Goal: Navigation & Orientation: Understand site structure

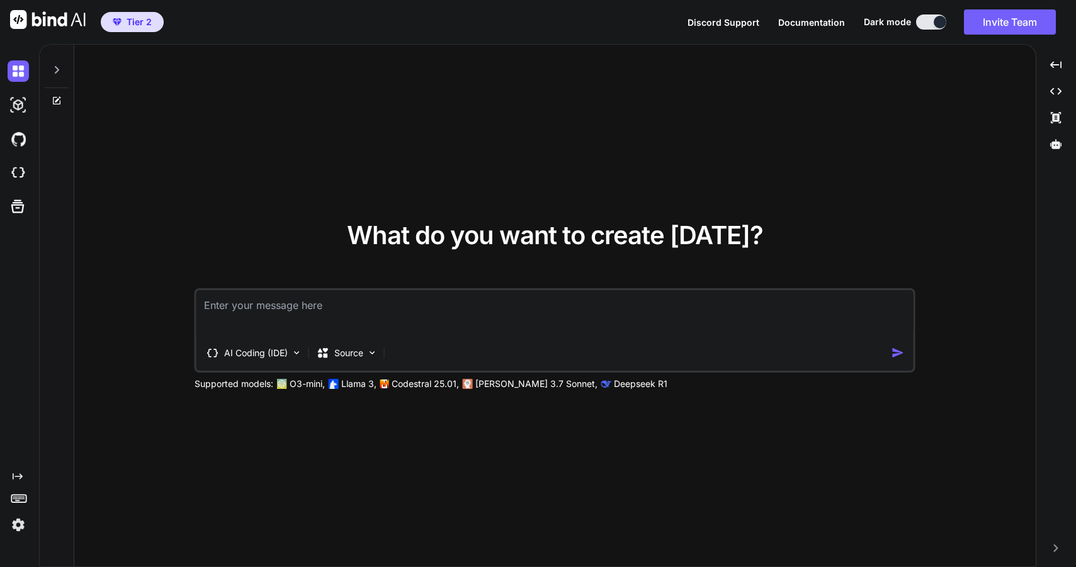
click at [55, 69] on icon at bounding box center [57, 70] width 10 height 10
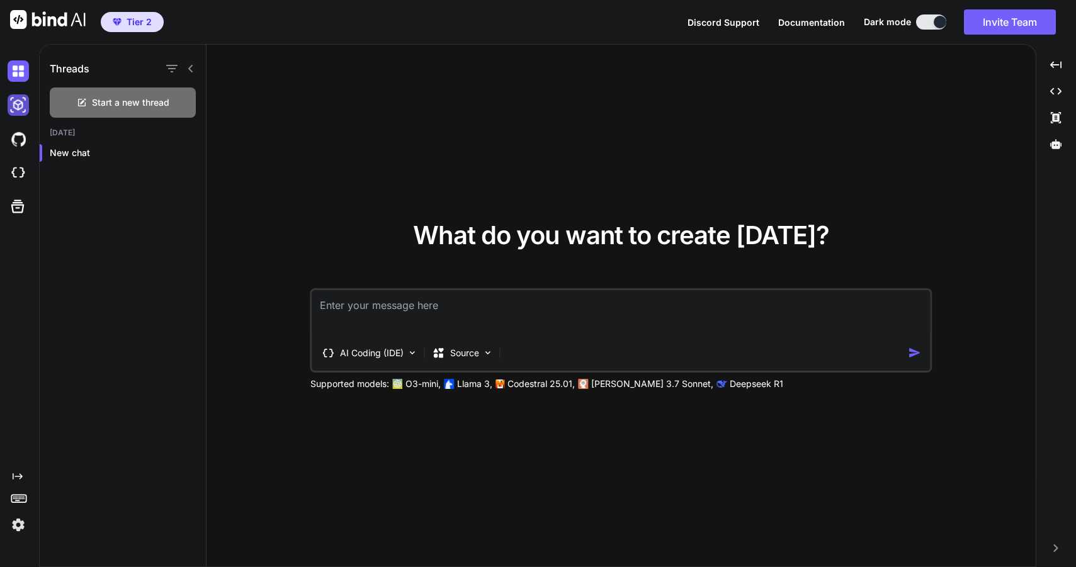
click at [21, 101] on img at bounding box center [18, 104] width 21 height 21
type textarea "x"
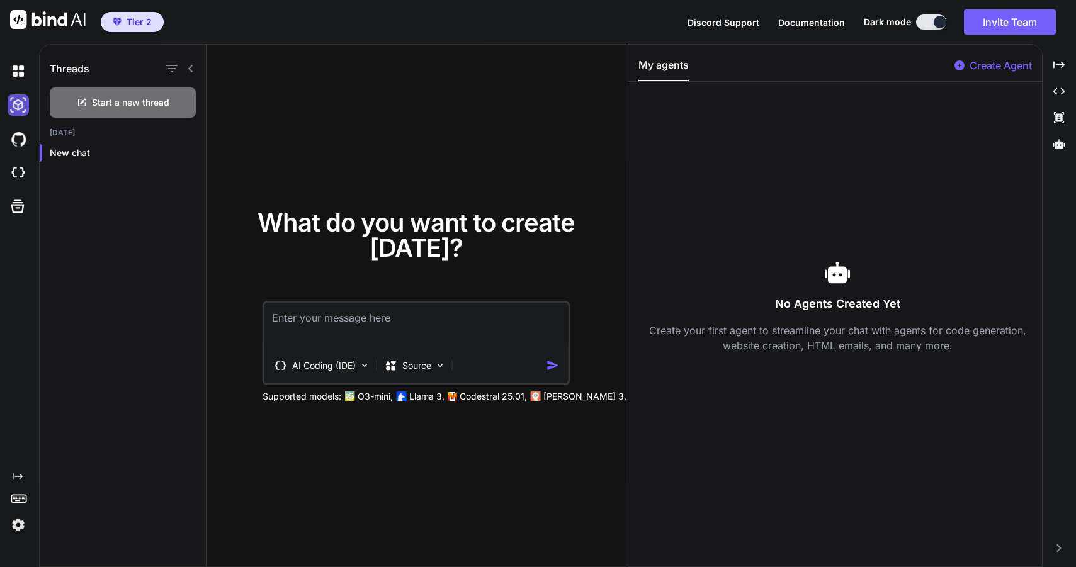
click at [21, 101] on img at bounding box center [18, 104] width 21 height 21
click at [20, 112] on img at bounding box center [18, 104] width 21 height 21
click at [17, 142] on img at bounding box center [18, 138] width 21 height 21
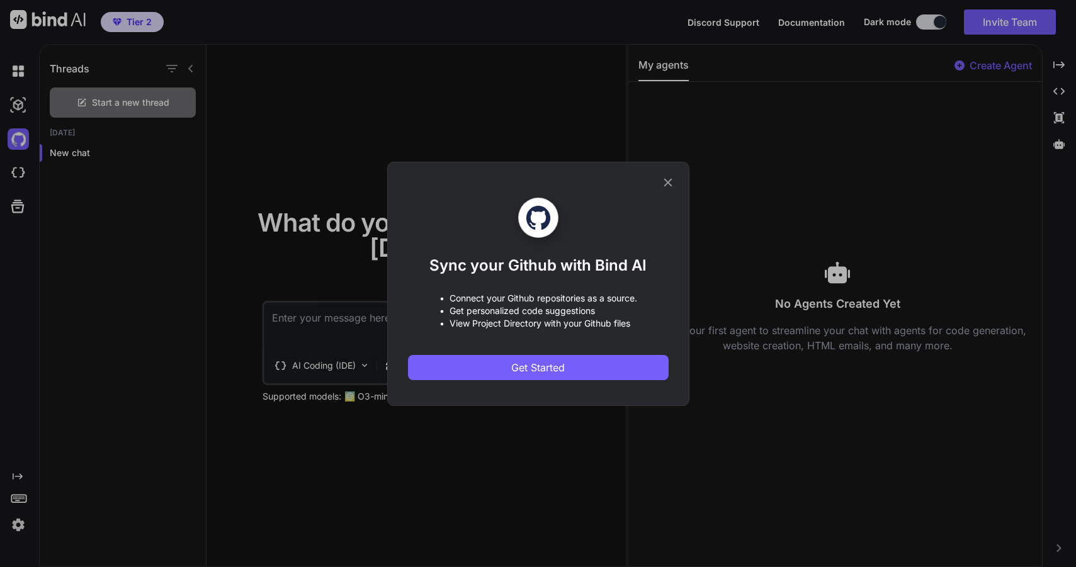
click at [25, 179] on div "Sync your Github with Bind AI • Connect your Github repositories as a source. •…" at bounding box center [538, 283] width 1076 height 567
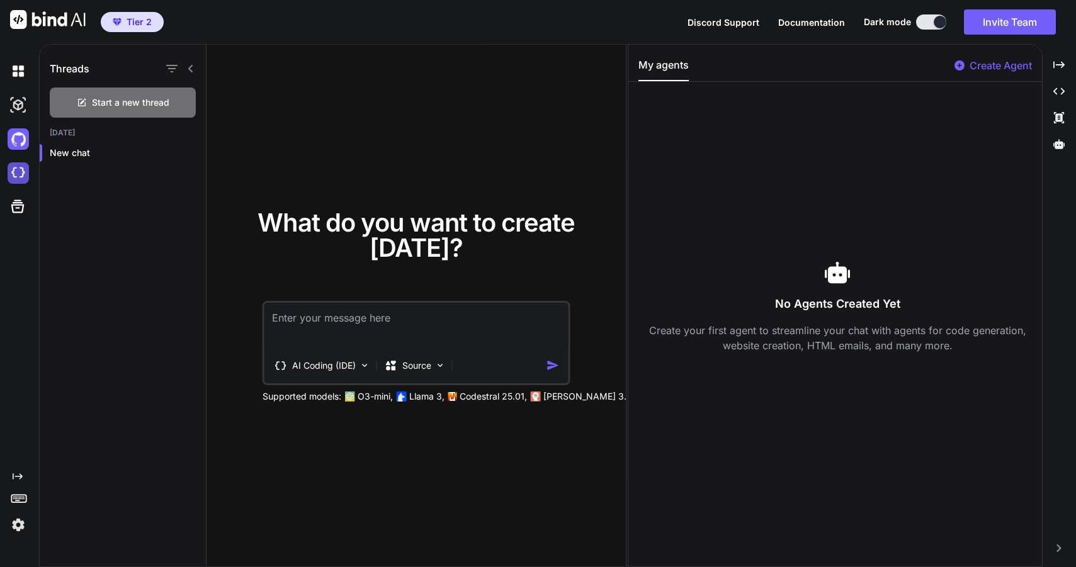
click at [20, 171] on img at bounding box center [18, 172] width 21 height 21
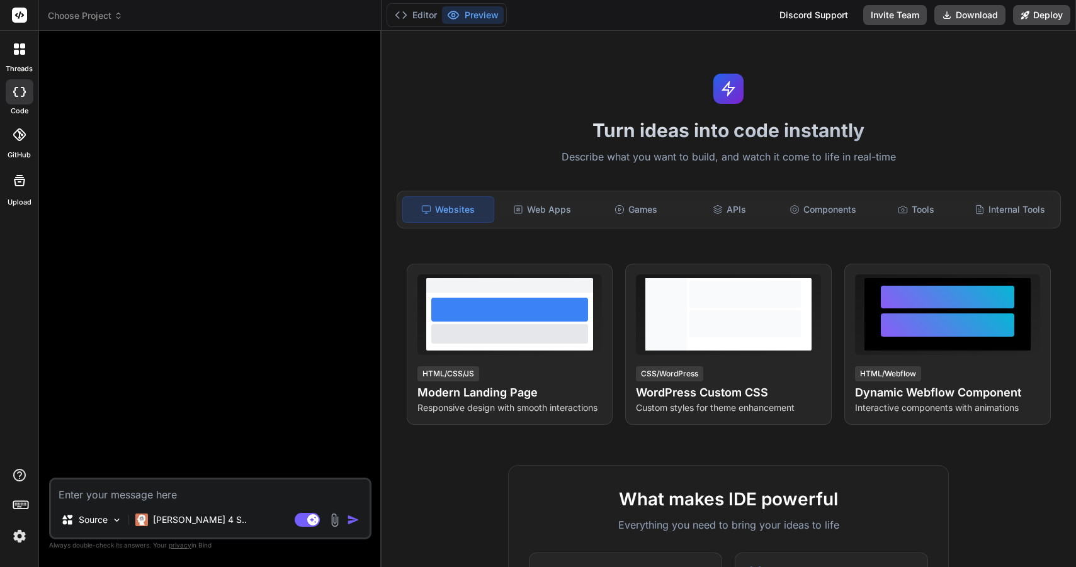
type textarea "x"
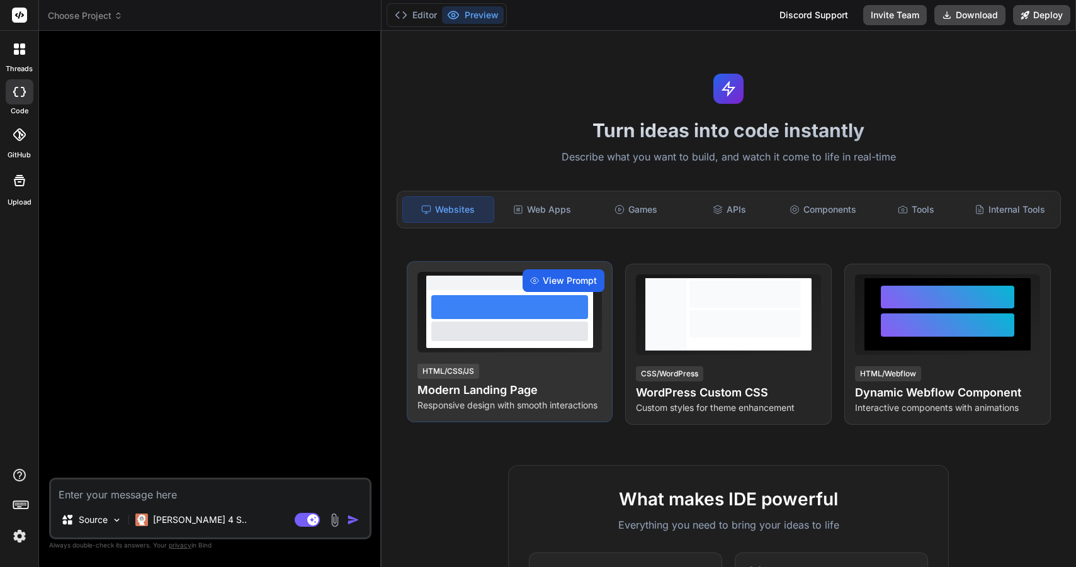
click at [555, 279] on span "View Prompt" at bounding box center [570, 280] width 54 height 13
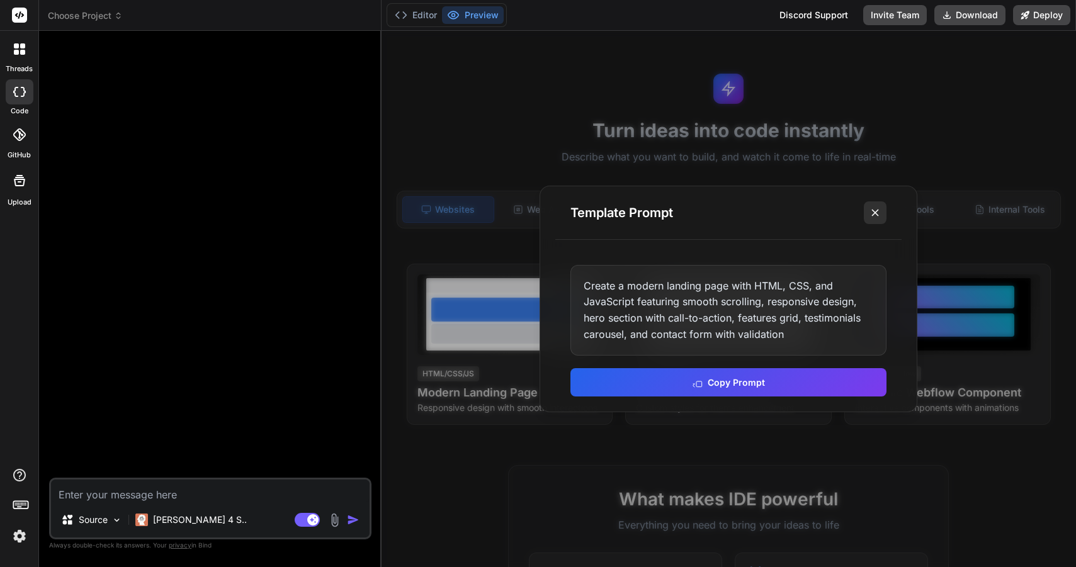
click at [879, 207] on icon at bounding box center [875, 212] width 13 height 13
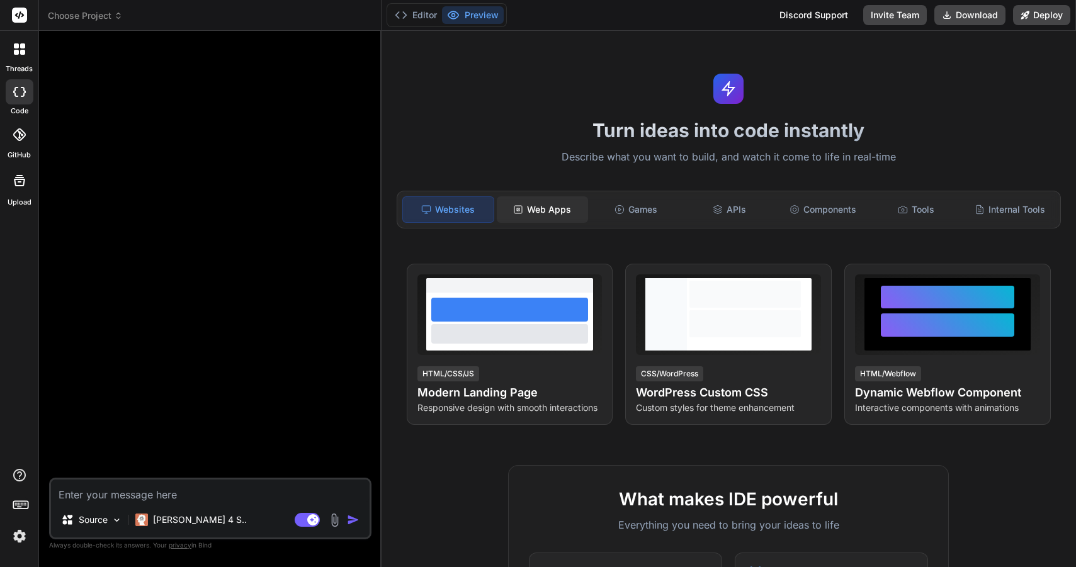
click at [565, 212] on div "Web Apps" at bounding box center [542, 209] width 91 height 26
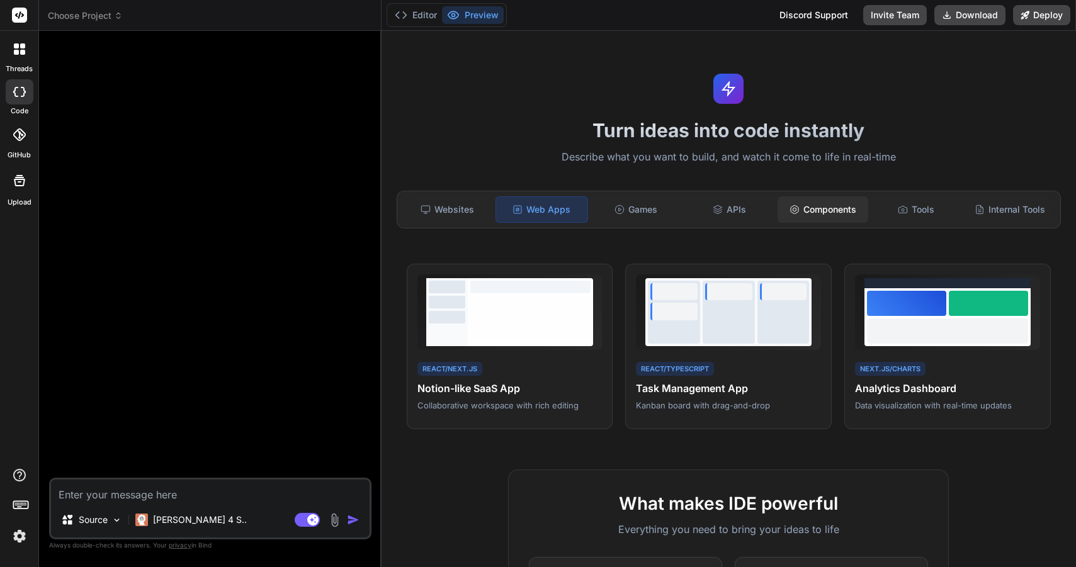
click at [864, 217] on div "Components" at bounding box center [822, 209] width 91 height 26
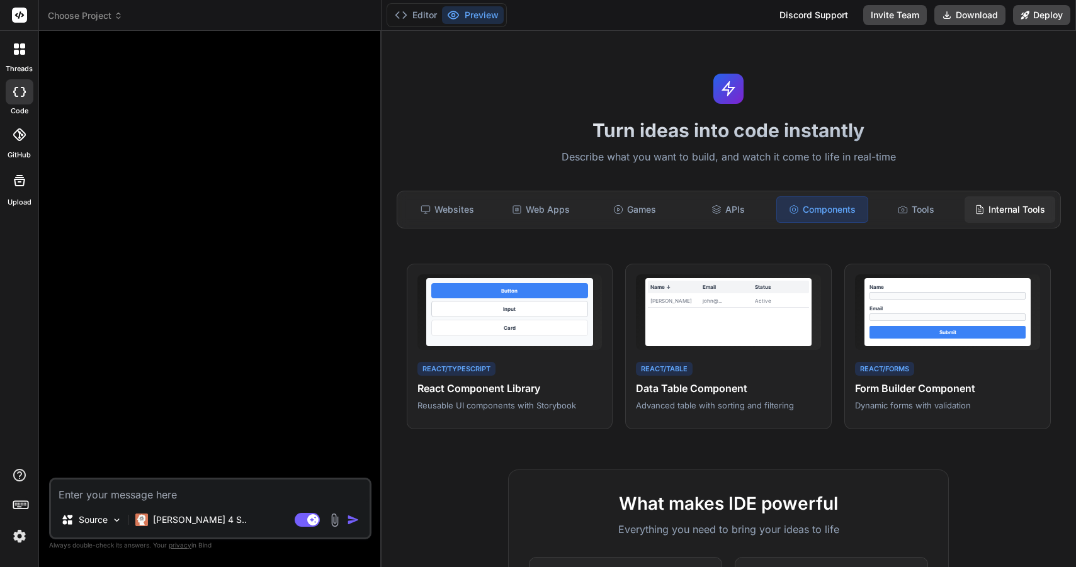
click at [1000, 206] on div "Internal Tools" at bounding box center [1009, 209] width 91 height 26
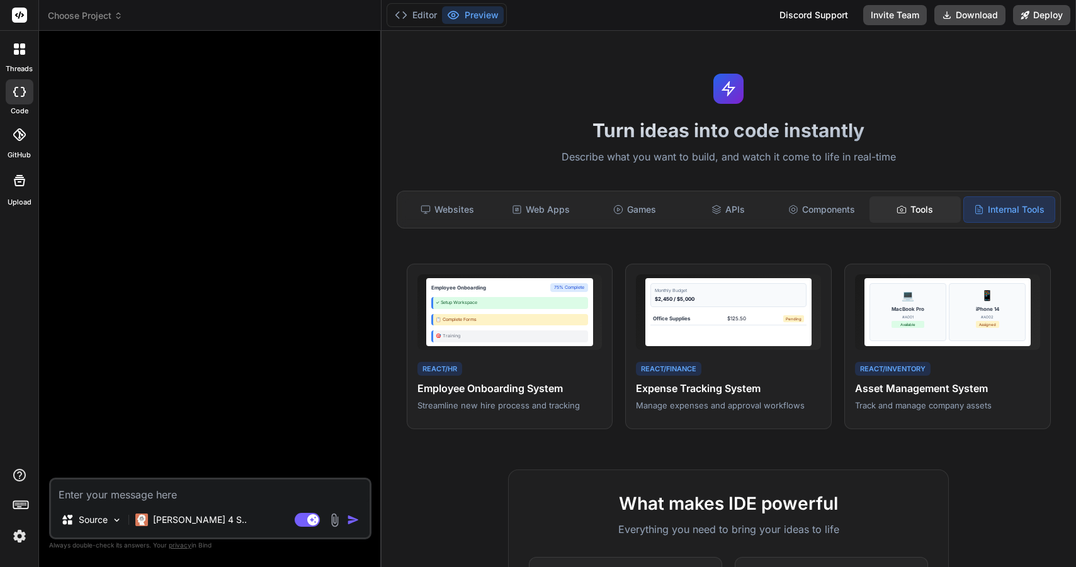
click at [929, 207] on div "Tools" at bounding box center [914, 209] width 91 height 26
